Goal: Task Accomplishment & Management: Use online tool/utility

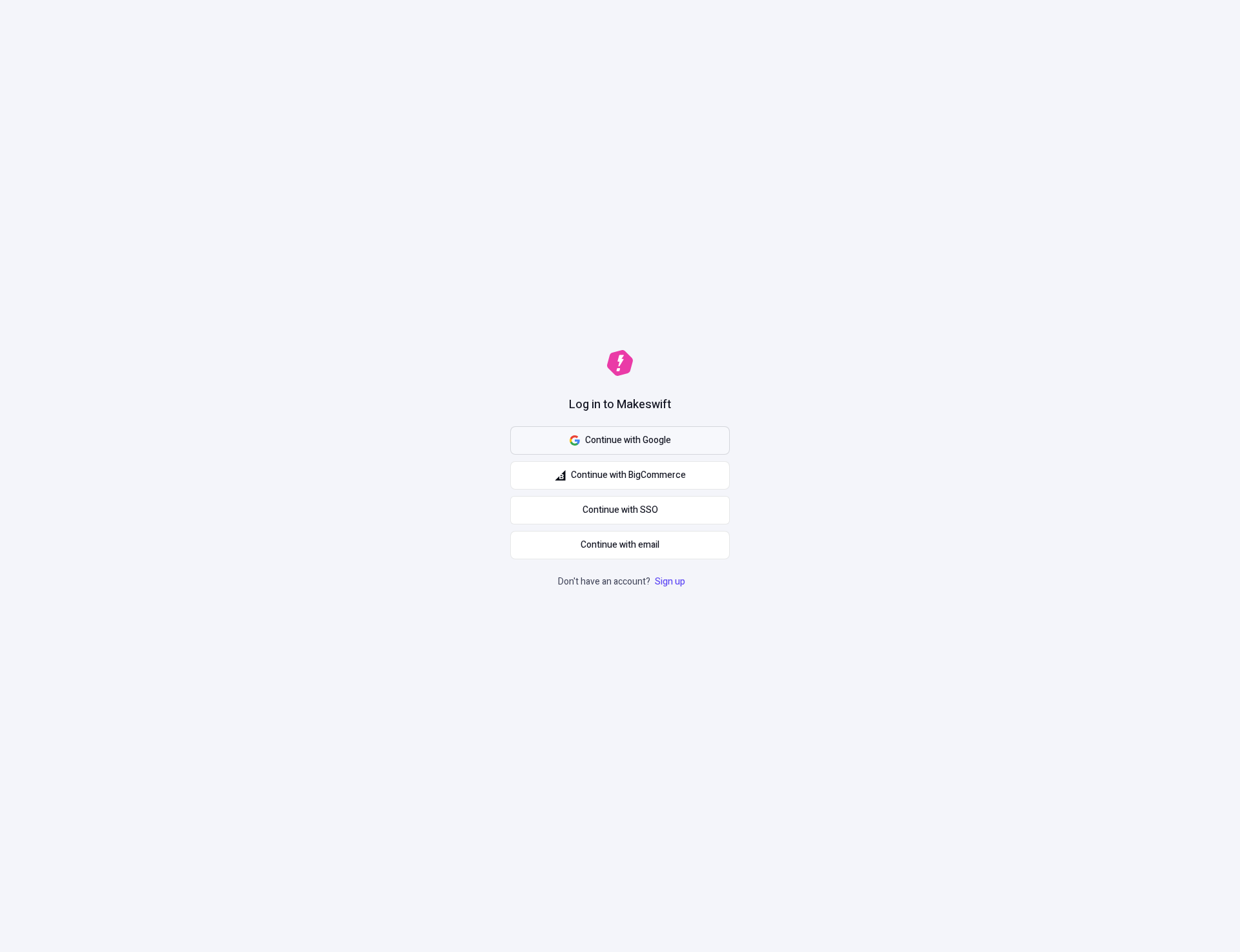
click at [657, 434] on span "Continue with Google" at bounding box center [628, 440] width 86 height 14
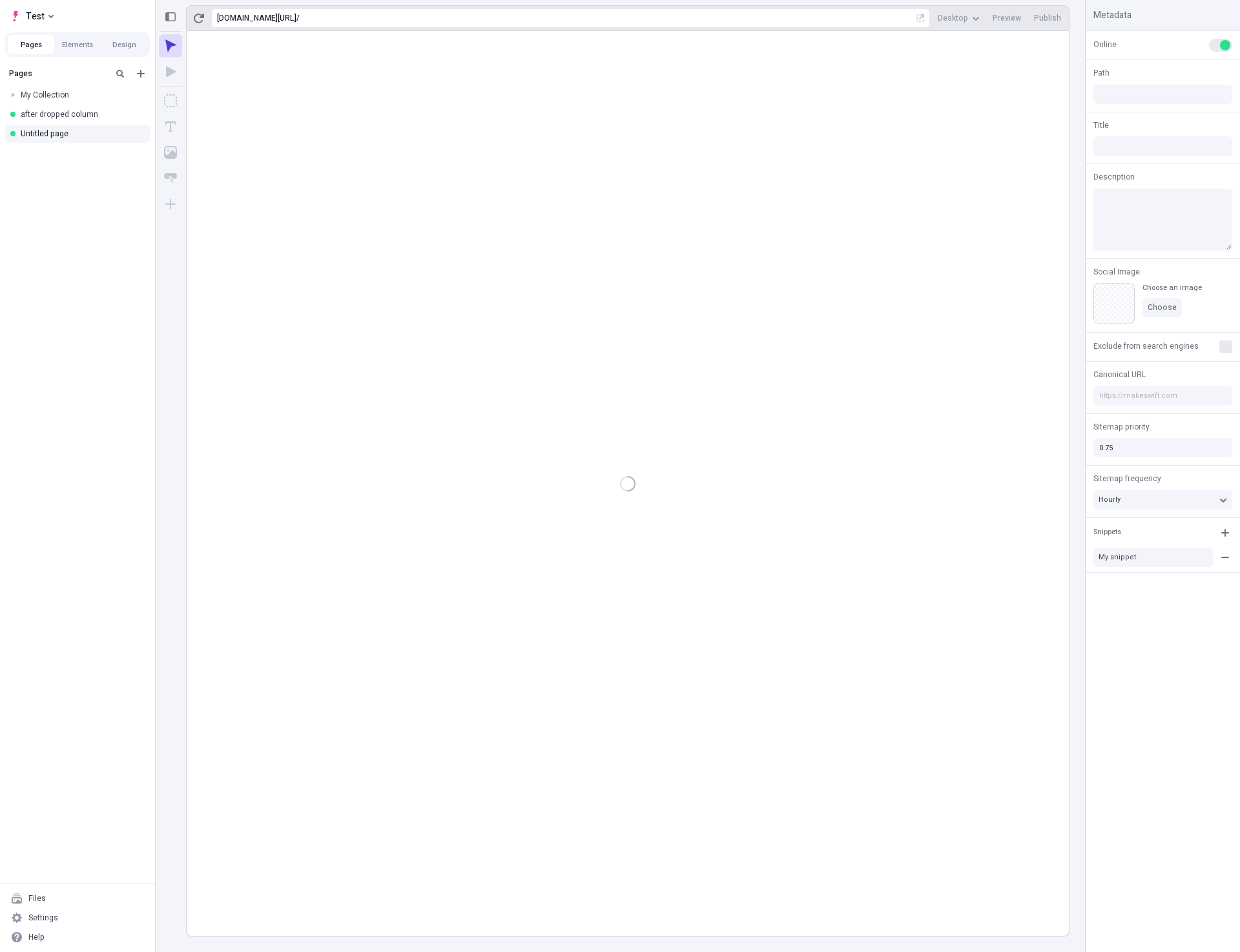
type input "/page-3"
click at [431, 363] on rect at bounding box center [629, 483] width 883 height 905
type input "/page-3"
click at [55, 915] on div "Settings" at bounding box center [43, 917] width 29 height 10
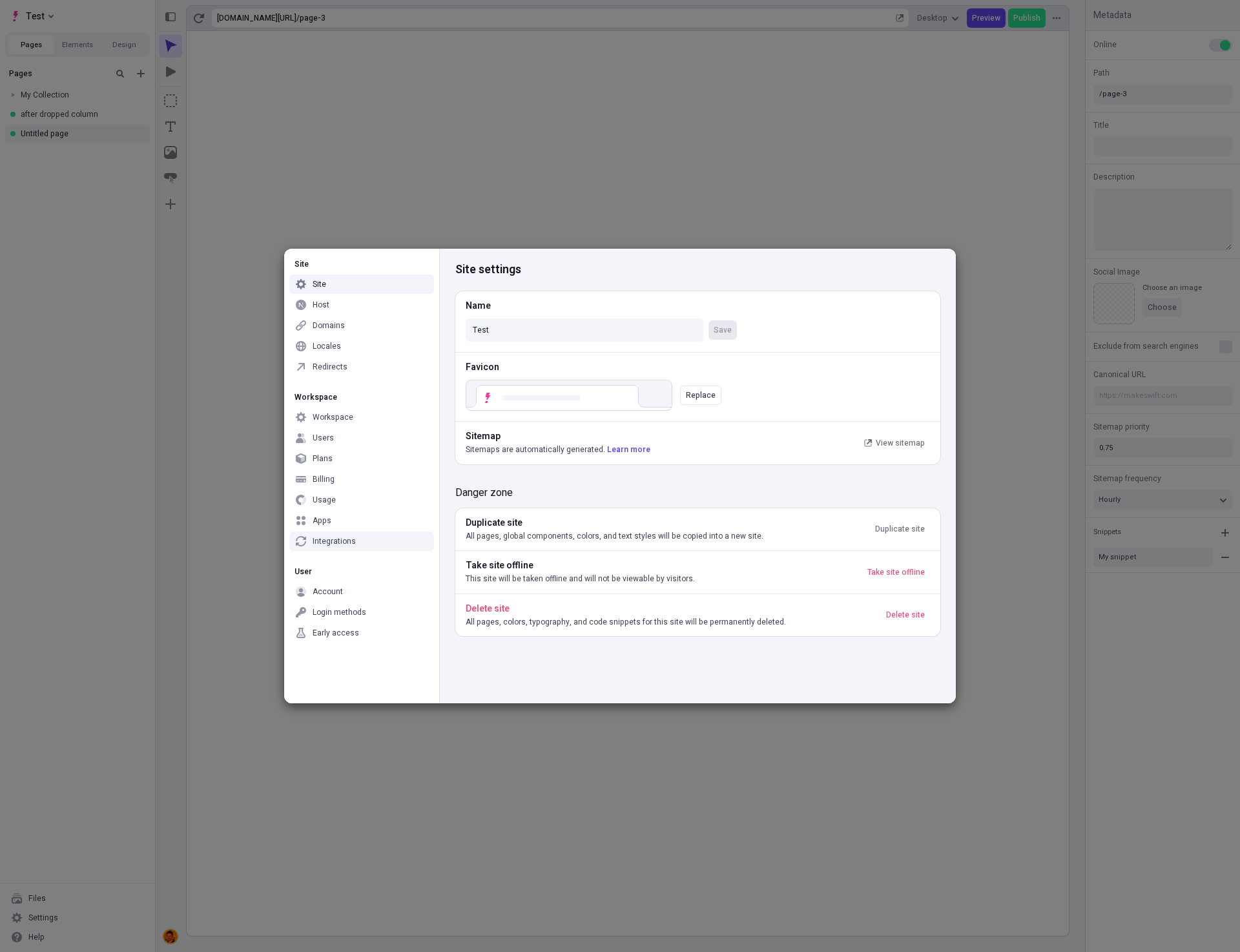
click at [329, 540] on div "Integrations" at bounding box center [334, 541] width 43 height 10
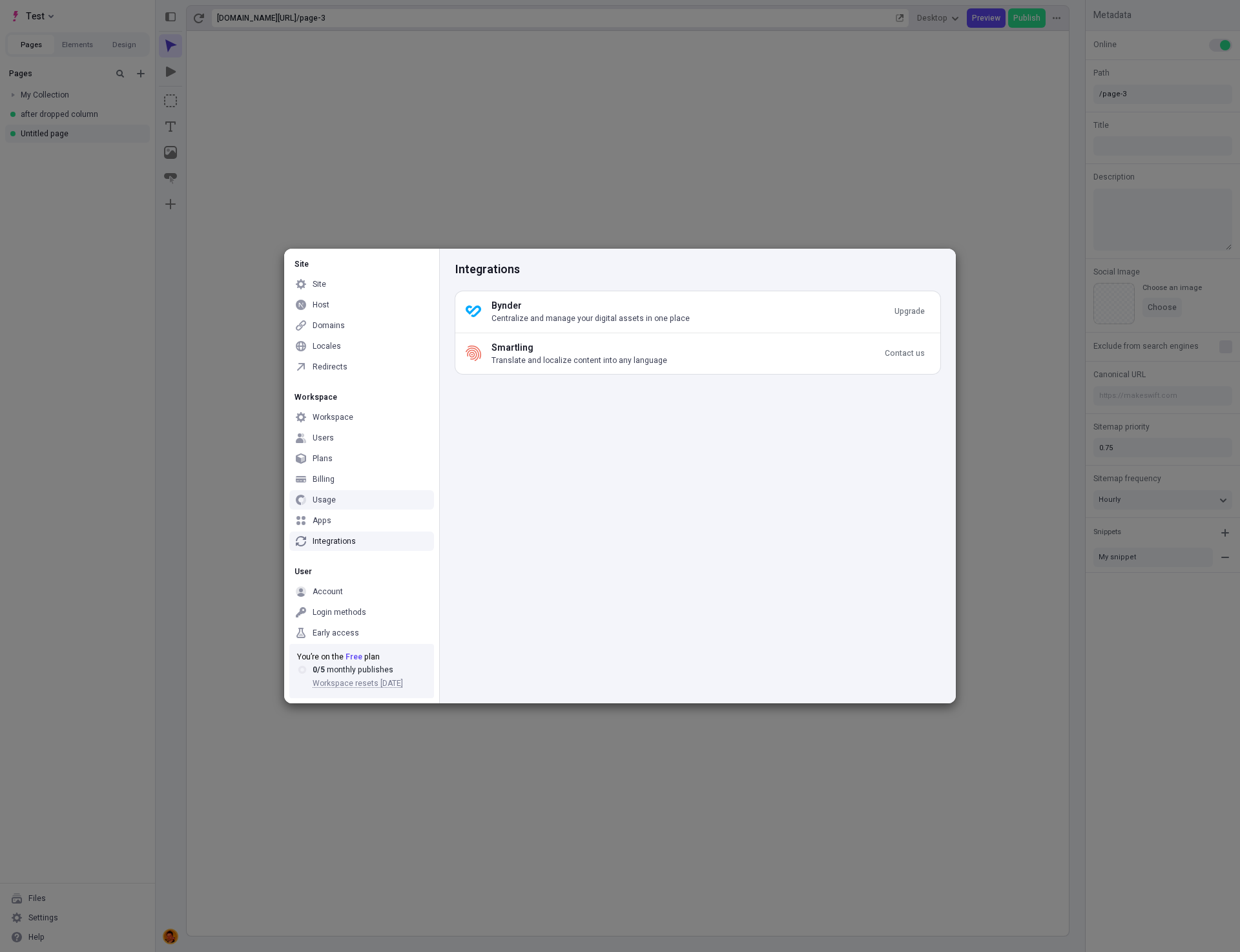
click at [845, 483] on div "Integrations Bynder Centralize and manage your digital assets in one place Upgr…" at bounding box center [697, 476] width 517 height 454
